Goal: Find specific page/section: Find specific page/section

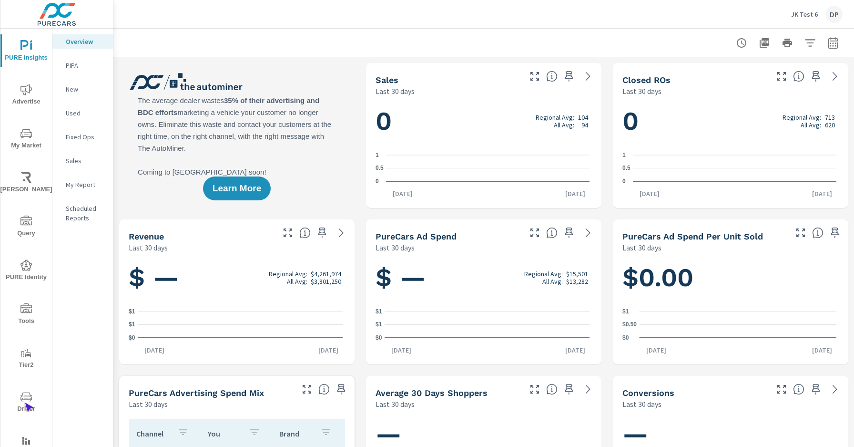
click at [24, 402] on span "Driver" at bounding box center [26, 402] width 46 height 23
